Goal: Check status

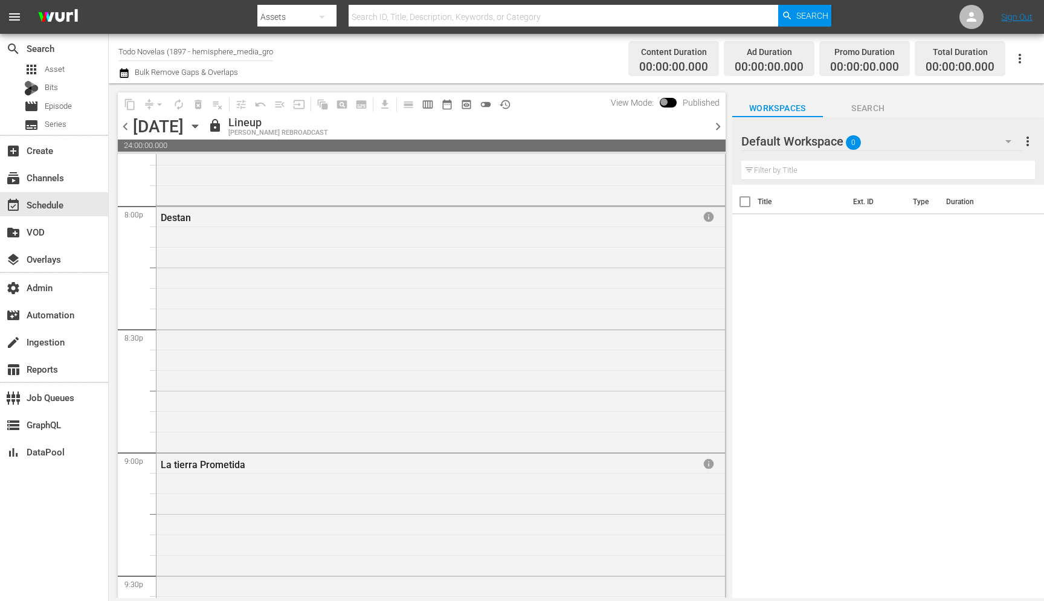
scroll to position [4889, 0]
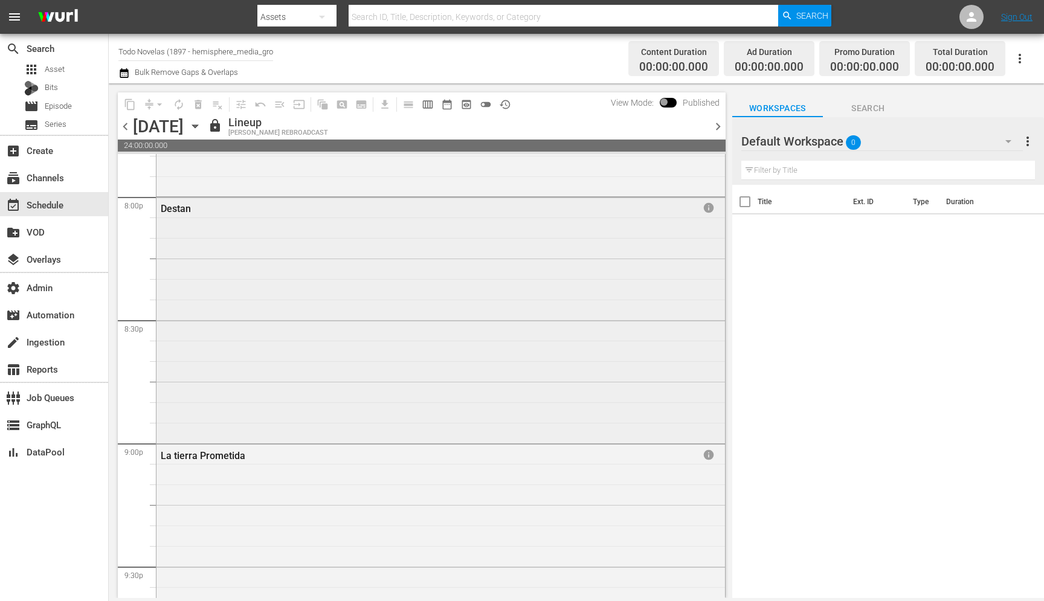
click at [176, 208] on div "Destan" at bounding box center [405, 208] width 488 height 11
click at [176, 209] on div "Destan" at bounding box center [405, 208] width 488 height 11
click at [328, 130] on div "WURL REBROADCAST" at bounding box center [278, 133] width 100 height 8
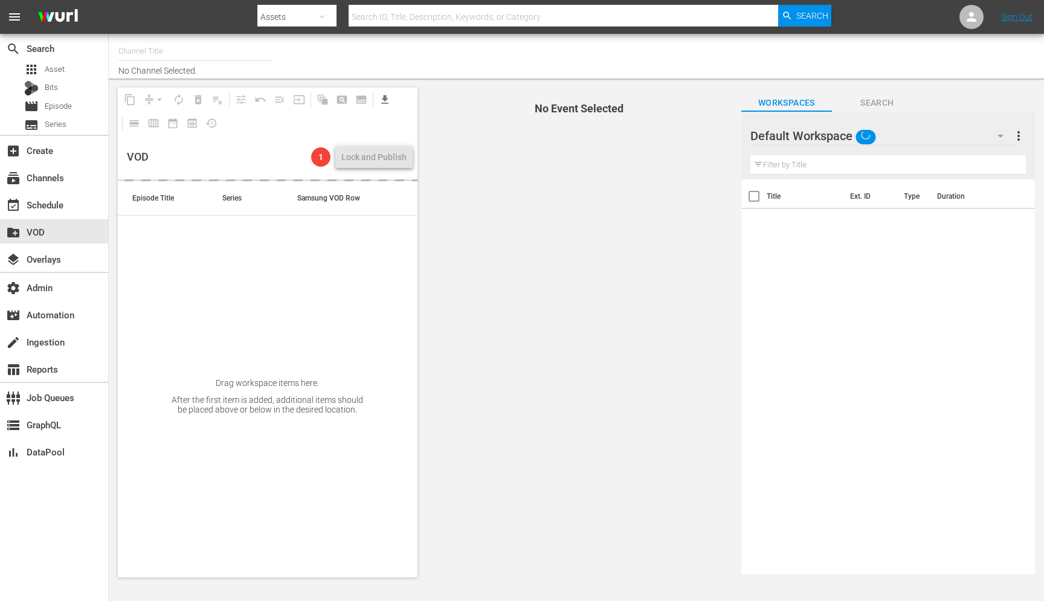
type input "Autentic Travel (1517)"
